Goal: Task Accomplishment & Management: Manage account settings

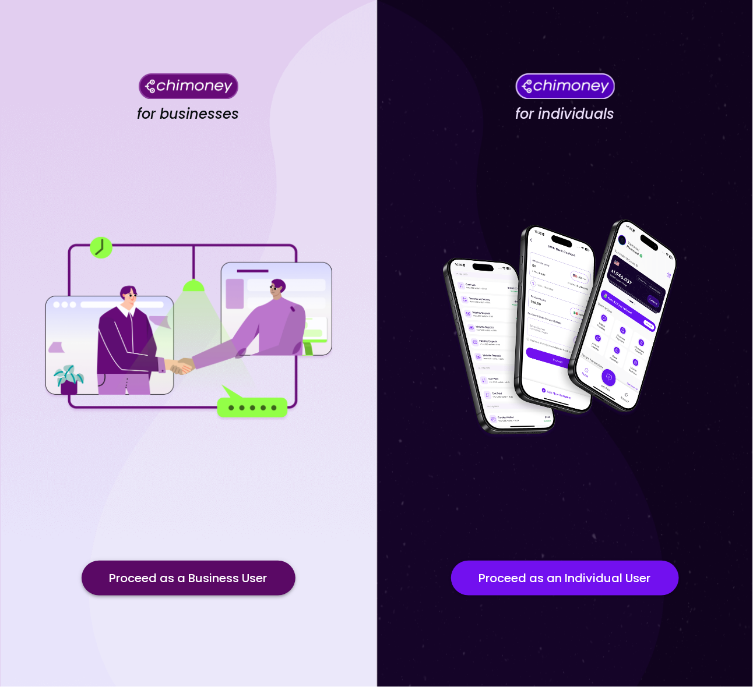
click at [225, 578] on button "Proceed as a Business User" at bounding box center [189, 578] width 214 height 35
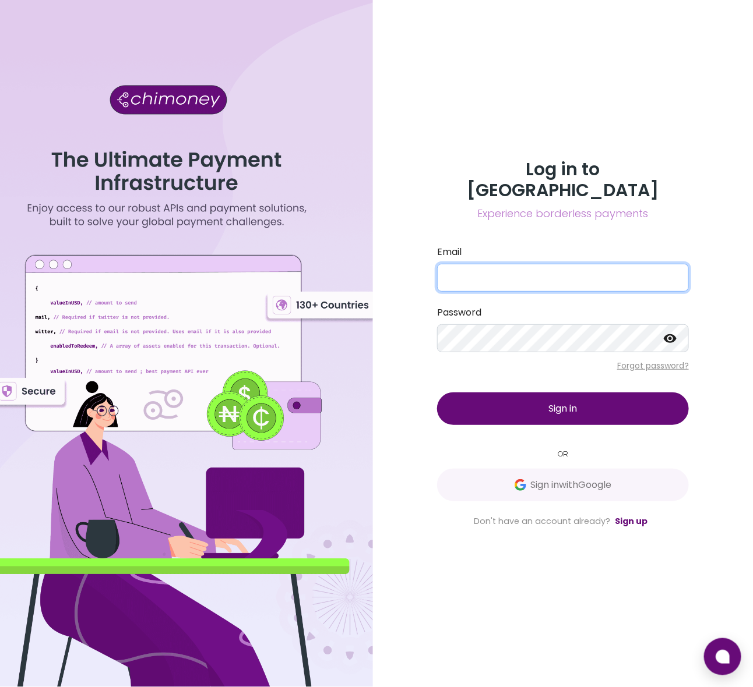
type input "yusra@goodwall.org"
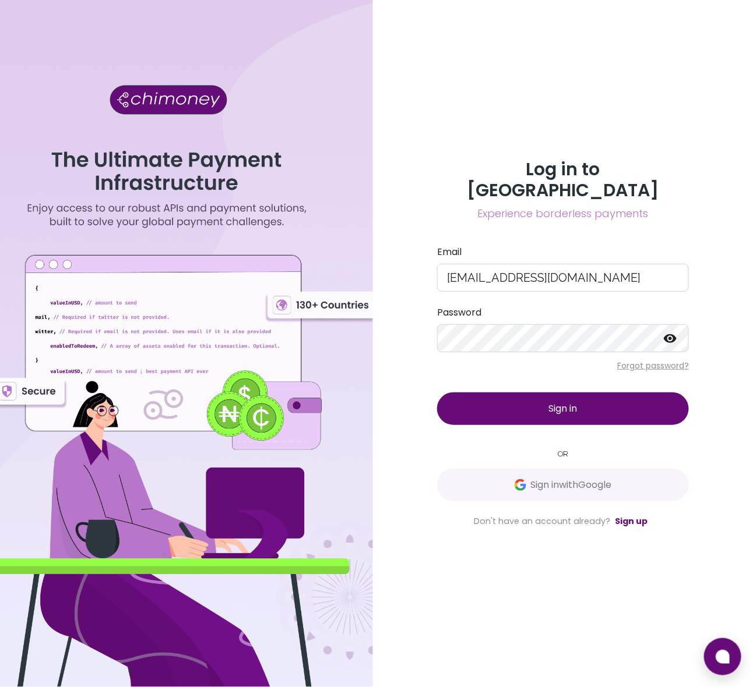
click at [529, 403] on button "Sign in" at bounding box center [563, 409] width 252 height 33
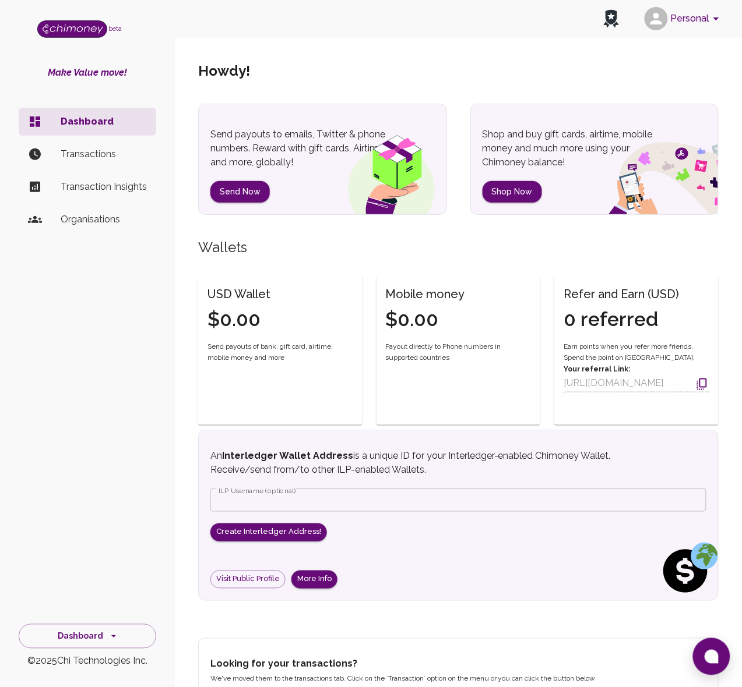
click at [690, 16] on button "Personal" at bounding box center [684, 18] width 88 height 30
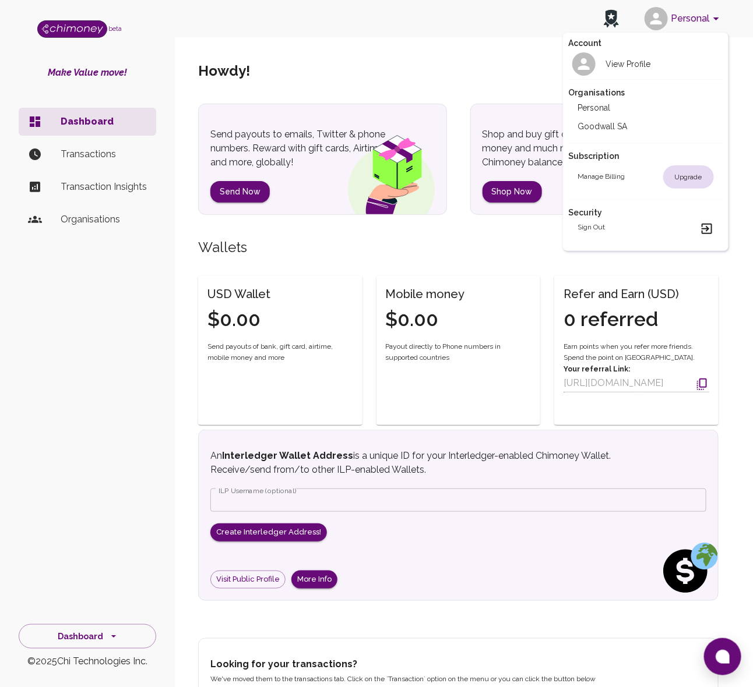
click at [612, 136] on div "Organisations Personal Goodwall SA" at bounding box center [646, 110] width 154 height 63
click at [615, 123] on li "Goodwall SA" at bounding box center [646, 126] width 154 height 19
